Goal: Task Accomplishment & Management: Complete application form

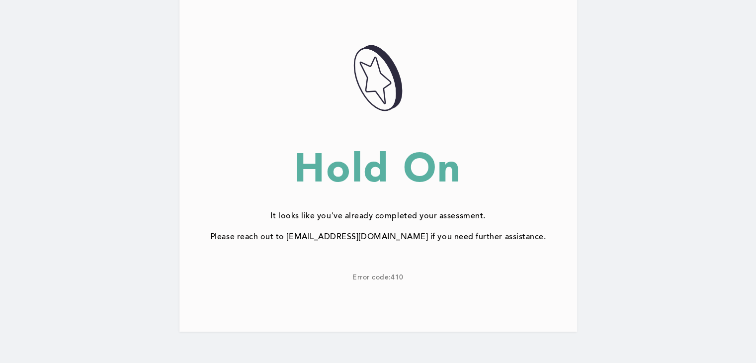
scroll to position [108, 0]
